Goal: Check status: Check status

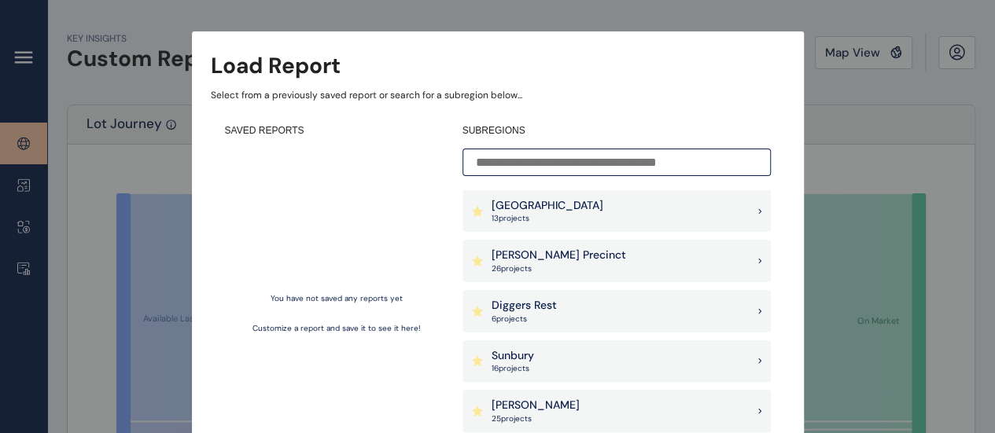
scroll to position [236, 0]
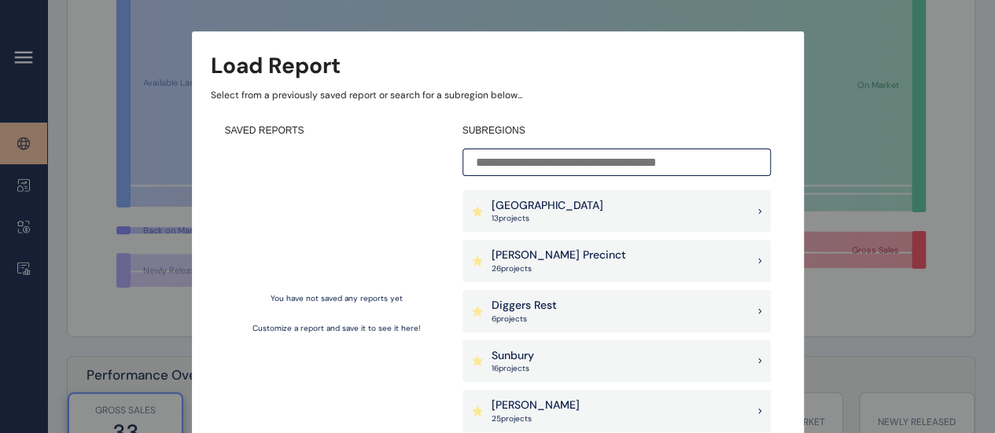
click at [137, 314] on div "Load Report Select from a previously saved report or search for a subregion bel…" at bounding box center [497, 203] width 995 height 407
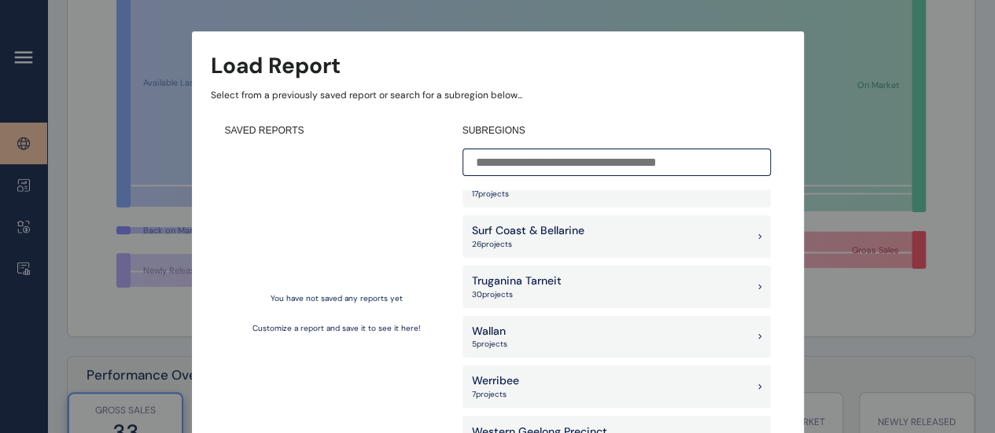
scroll to position [1339, 0]
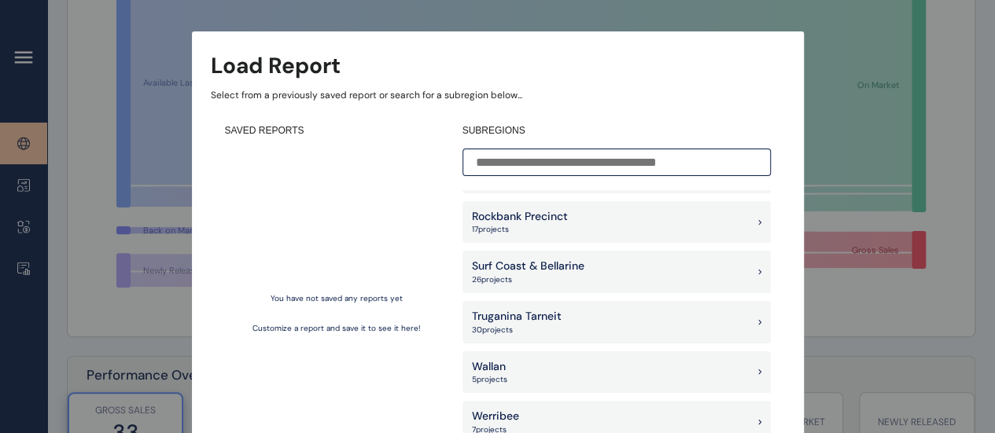
click at [848, 352] on div "Load Report Select from a previously saved report or search for a subregion bel…" at bounding box center [497, 203] width 995 height 407
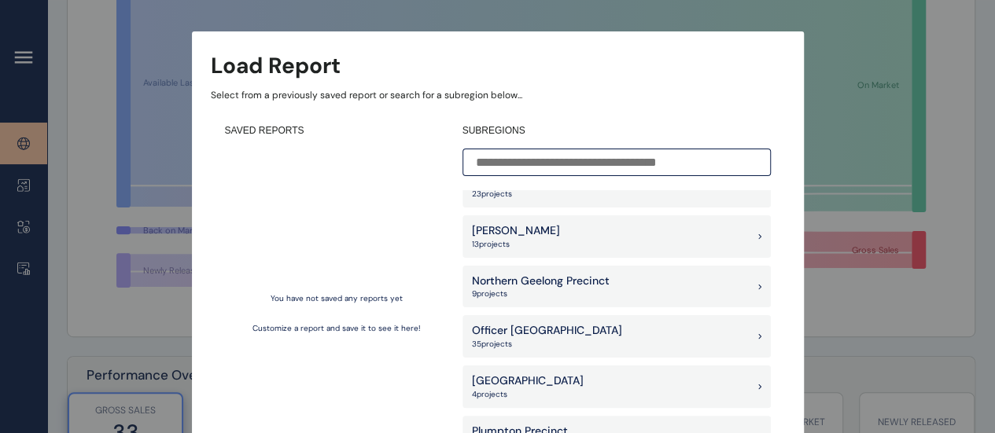
scroll to position [553, 0]
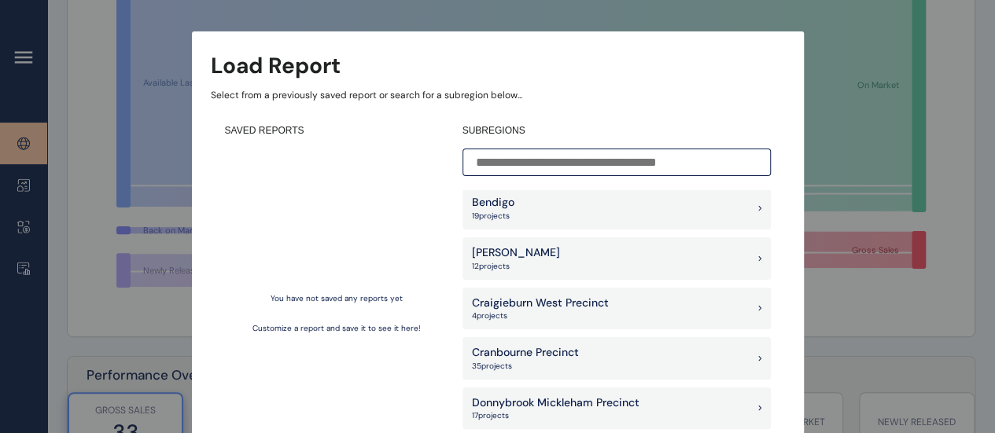
click at [624, 167] on input at bounding box center [616, 163] width 308 height 28
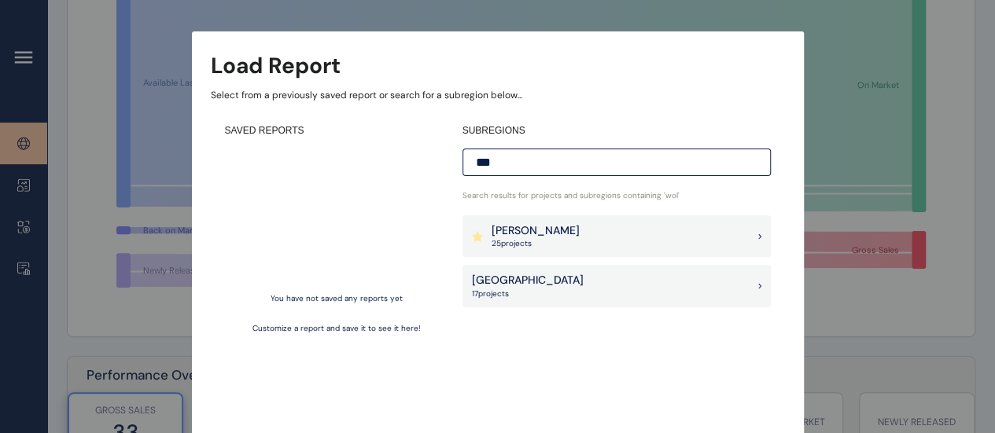
scroll to position [0, 0]
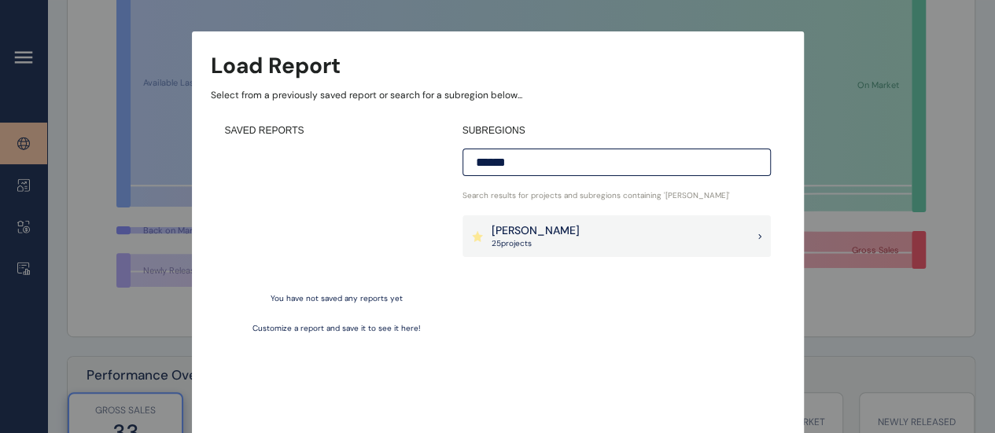
type input "******"
click at [599, 235] on div "[PERSON_NAME] 25 project s" at bounding box center [616, 236] width 308 height 42
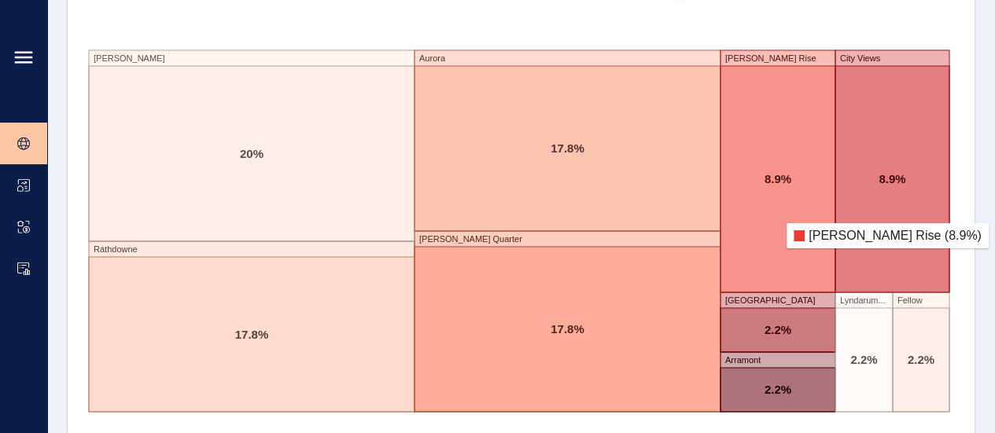
scroll to position [2874, 0]
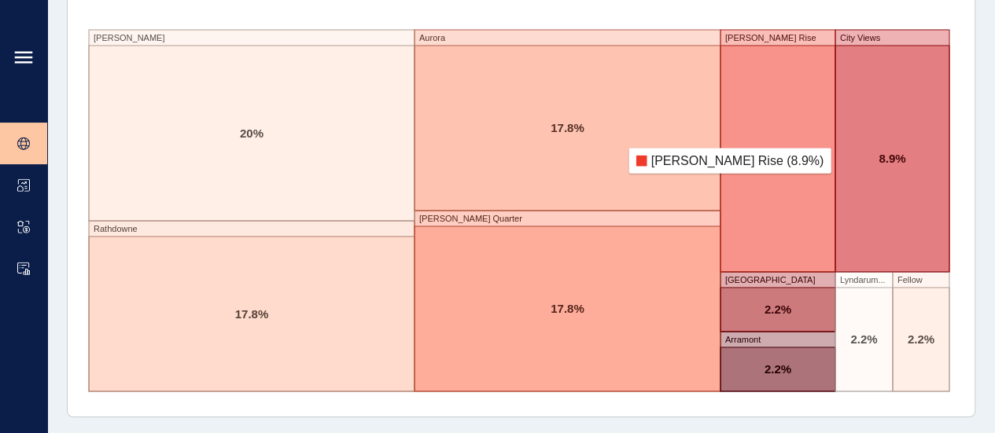
click at [777, 158] on rect at bounding box center [777, 159] width 115 height 226
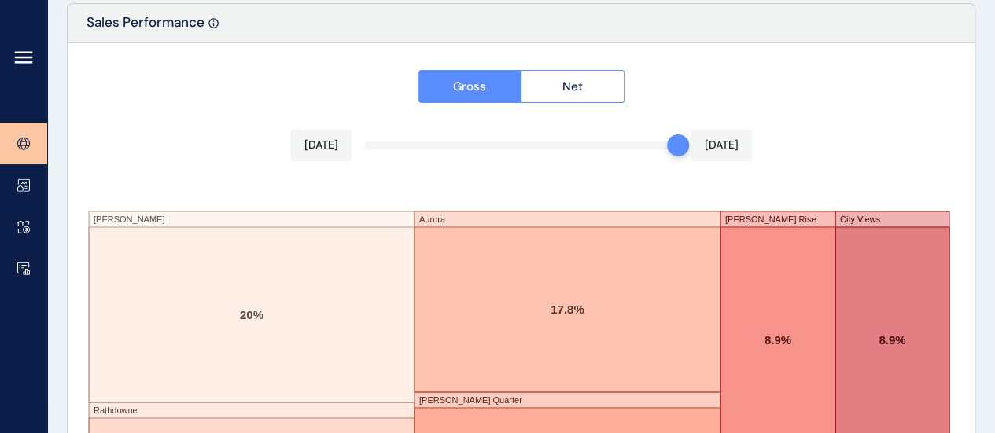
scroll to position [2716, 0]
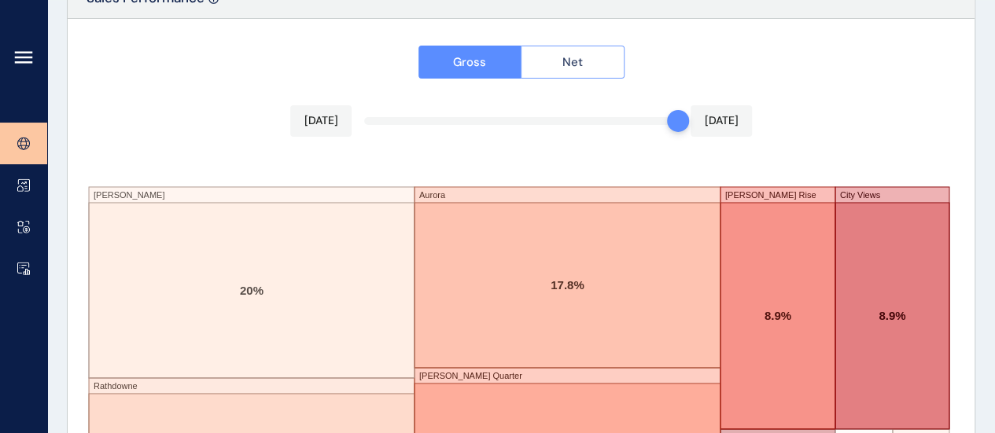
click at [588, 46] on button "Net" at bounding box center [572, 62] width 104 height 33
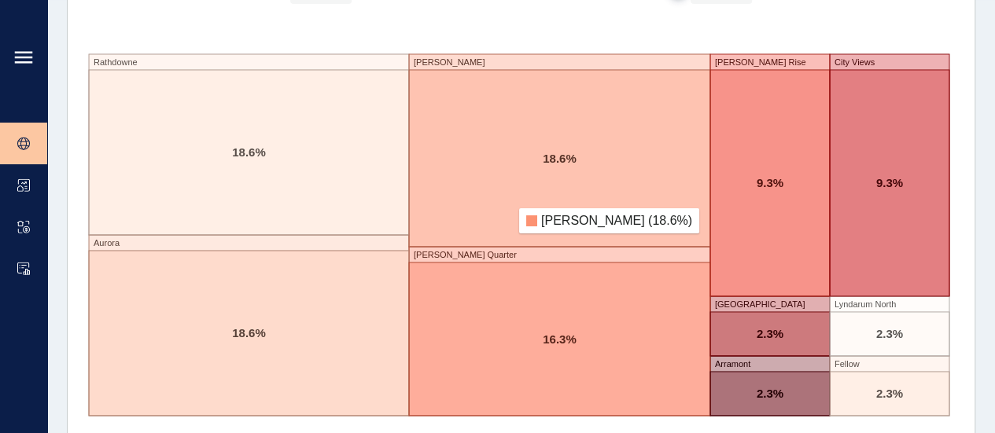
scroll to position [2874, 0]
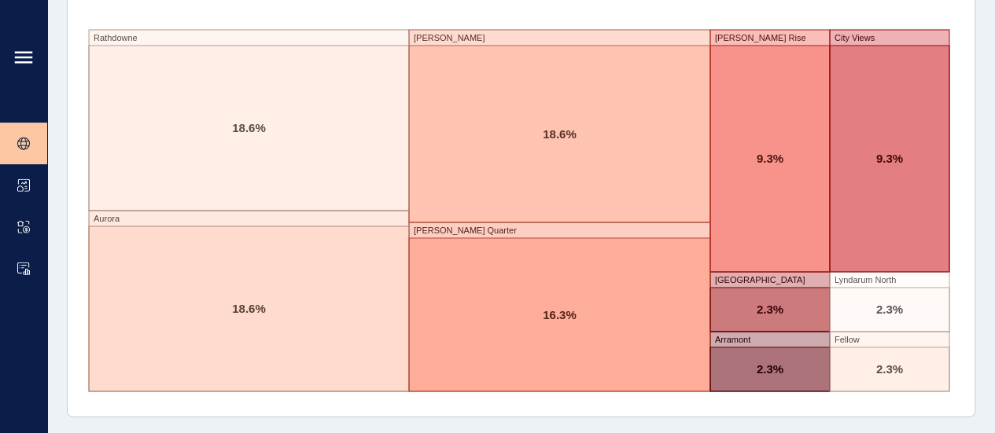
click at [340, 2] on div "Gross Net [DATE] [DATE] Rathdowne [GEOGRAPHIC_DATA][PERSON_NAME][GEOGRAPHIC_DAT…" at bounding box center [521, 139] width 907 height 555
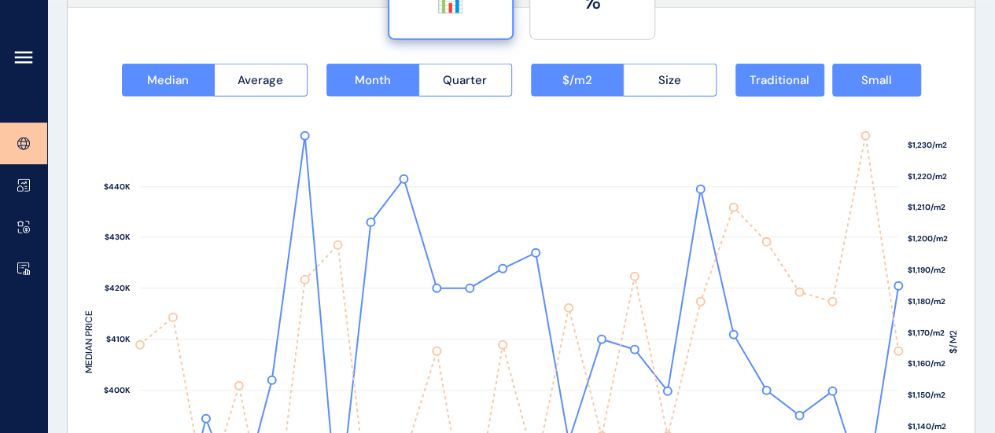
scroll to position [2159, 0]
